Goal: Navigation & Orientation: Find specific page/section

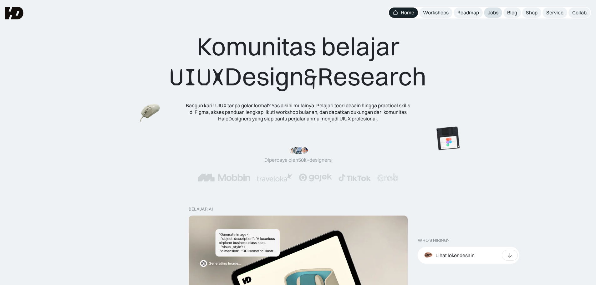
click at [497, 13] on div "Jobs" at bounding box center [492, 12] width 11 height 7
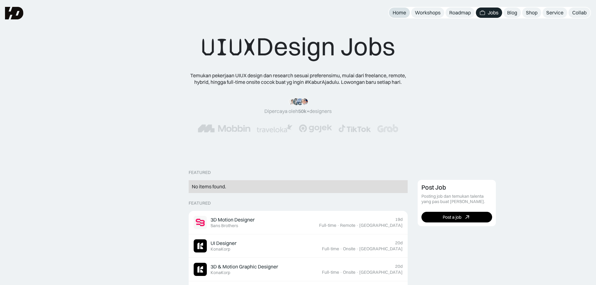
click at [397, 13] on div "Home" at bounding box center [398, 12] width 13 height 7
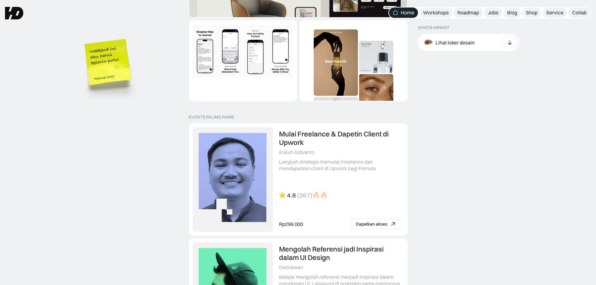
scroll to position [1219, 0]
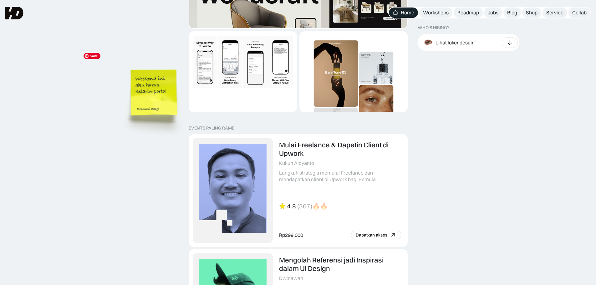
click at [160, 97] on img at bounding box center [154, 101] width 71 height 77
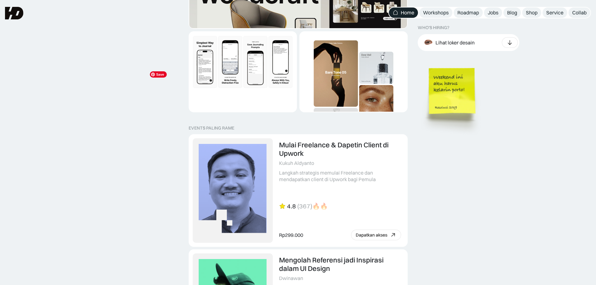
click at [463, 97] on img at bounding box center [452, 100] width 71 height 77
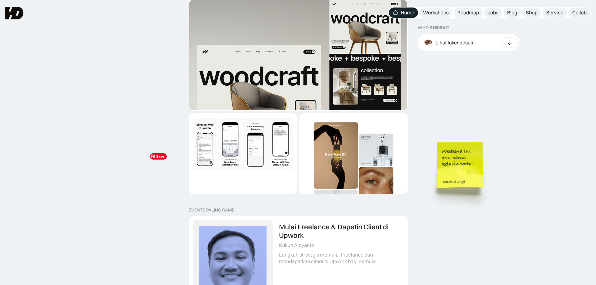
scroll to position [1125, 0]
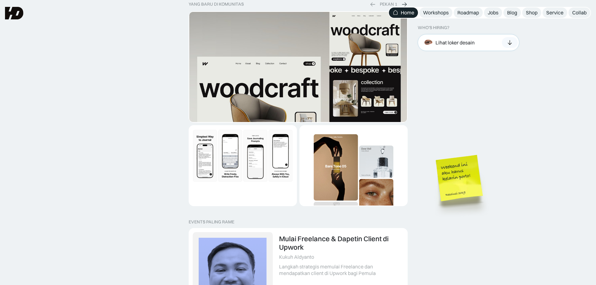
click at [506, 40] on icon at bounding box center [509, 42] width 7 height 6
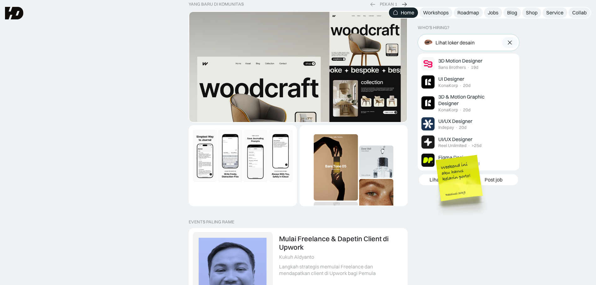
click at [509, 42] on img at bounding box center [509, 42] width 7 height 6
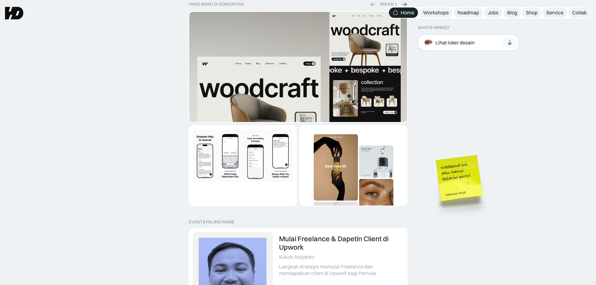
click at [509, 42] on icon at bounding box center [509, 42] width 7 height 6
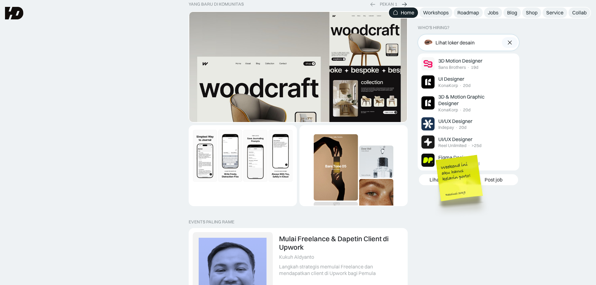
click at [509, 42] on img at bounding box center [509, 42] width 7 height 6
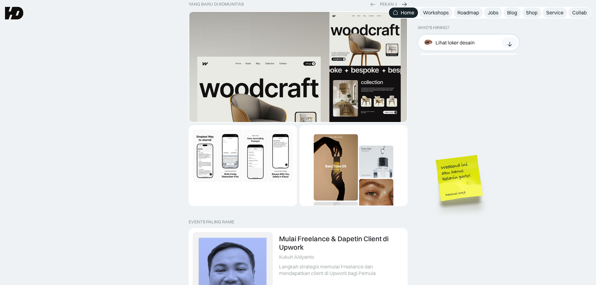
click at [509, 42] on icon at bounding box center [509, 44] width 7 height 6
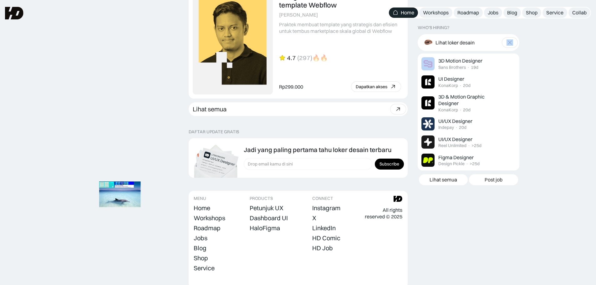
scroll to position [1709, 0]
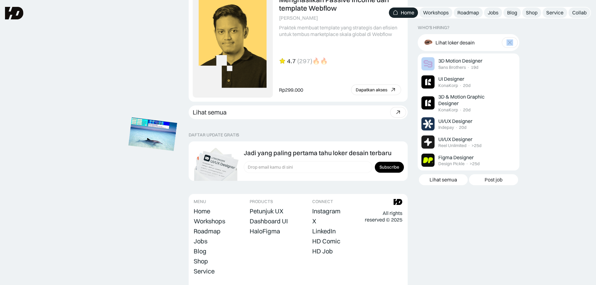
click at [153, 136] on img at bounding box center [152, 133] width 49 height 33
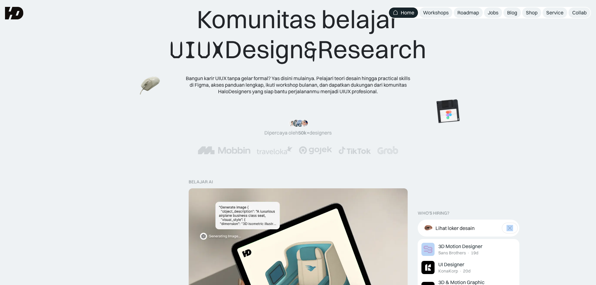
scroll to position [0, 0]
